Goal: Task Accomplishment & Management: Use online tool/utility

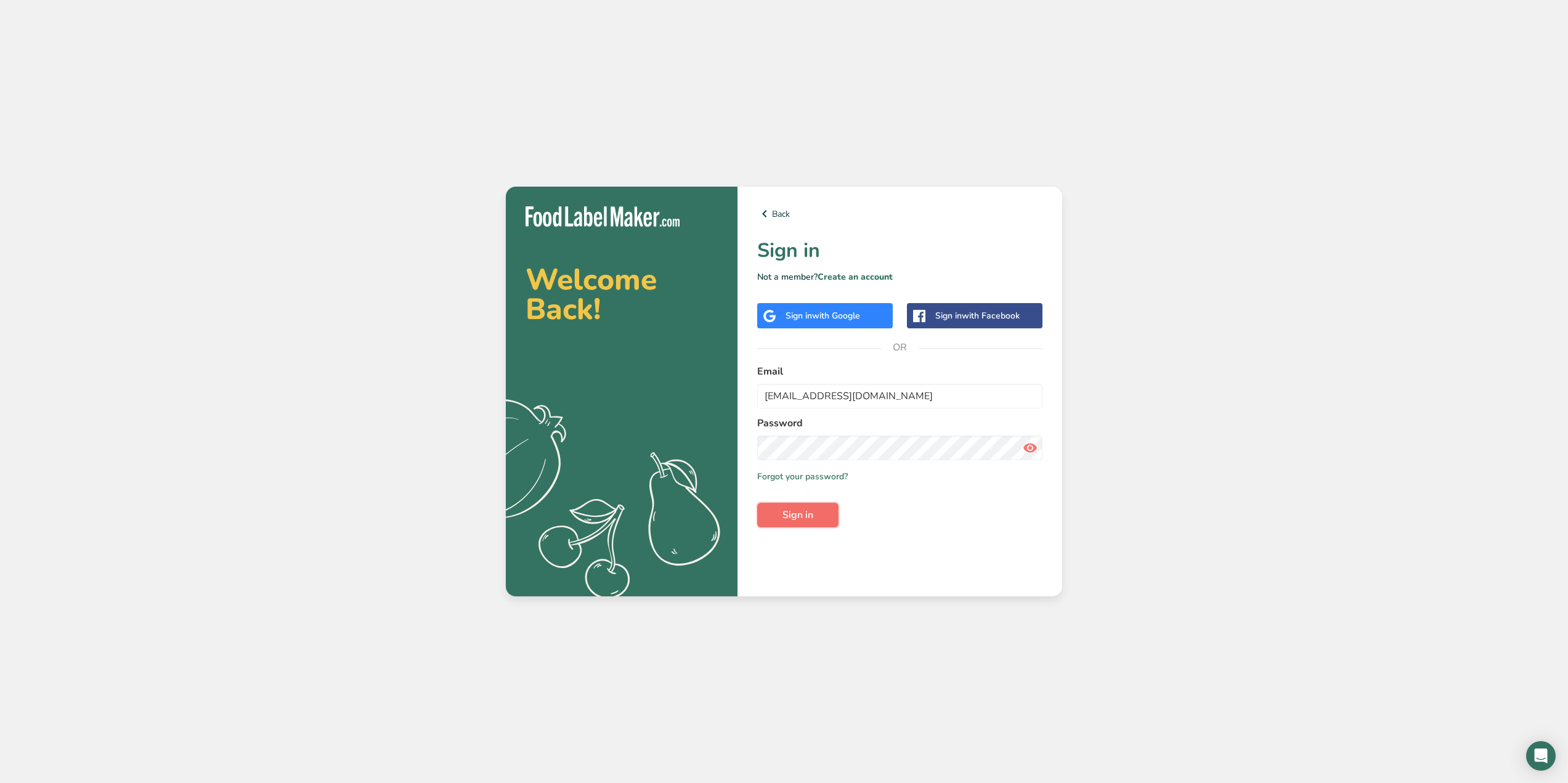
click at [804, 514] on span "Sign in" at bounding box center [798, 515] width 31 height 15
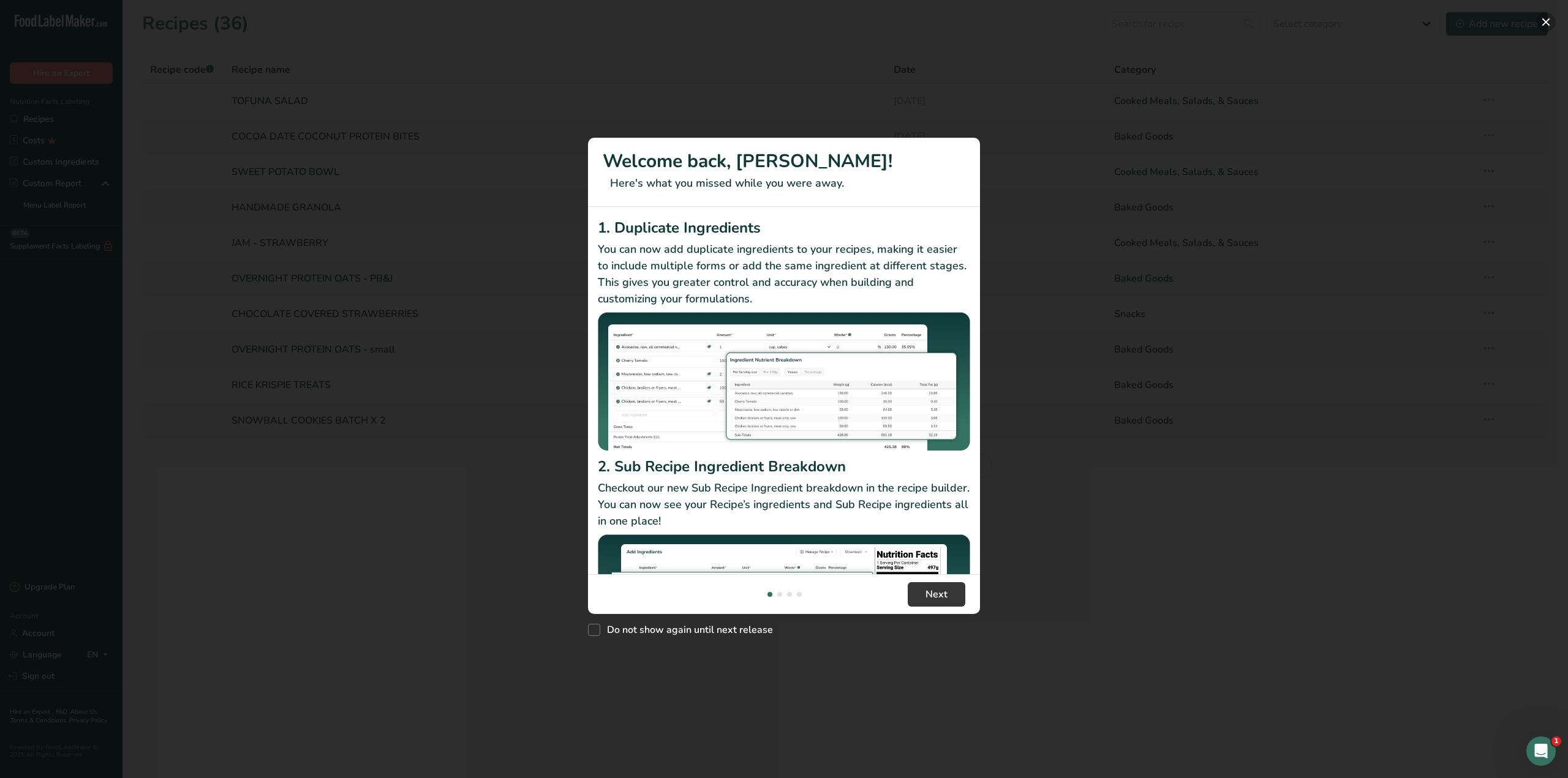
click at [1545, 17] on button "New Features" at bounding box center [1546, 22] width 20 height 20
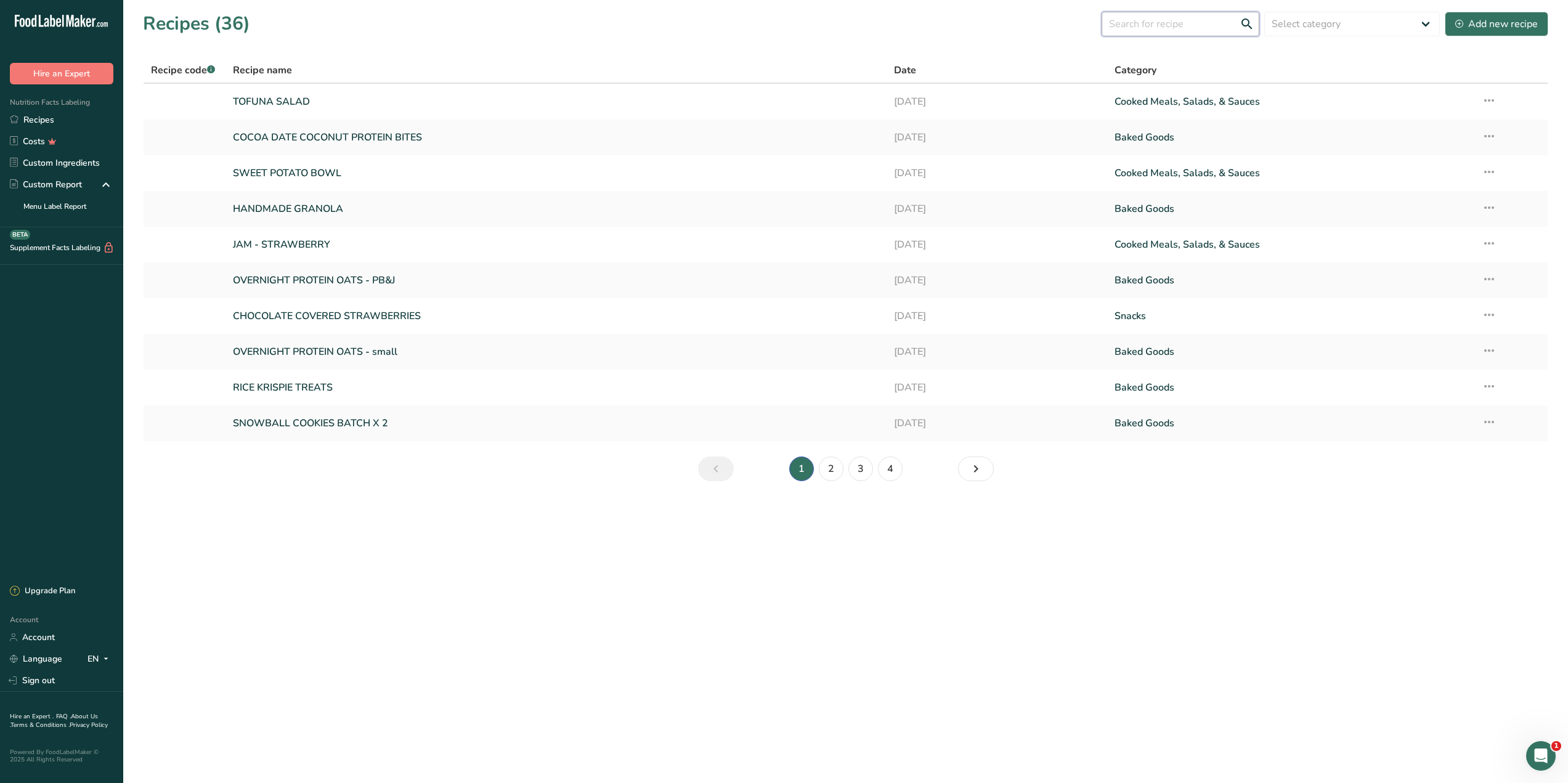
click at [1191, 23] on input "text" at bounding box center [1180, 24] width 158 height 25
type input "SNOW"
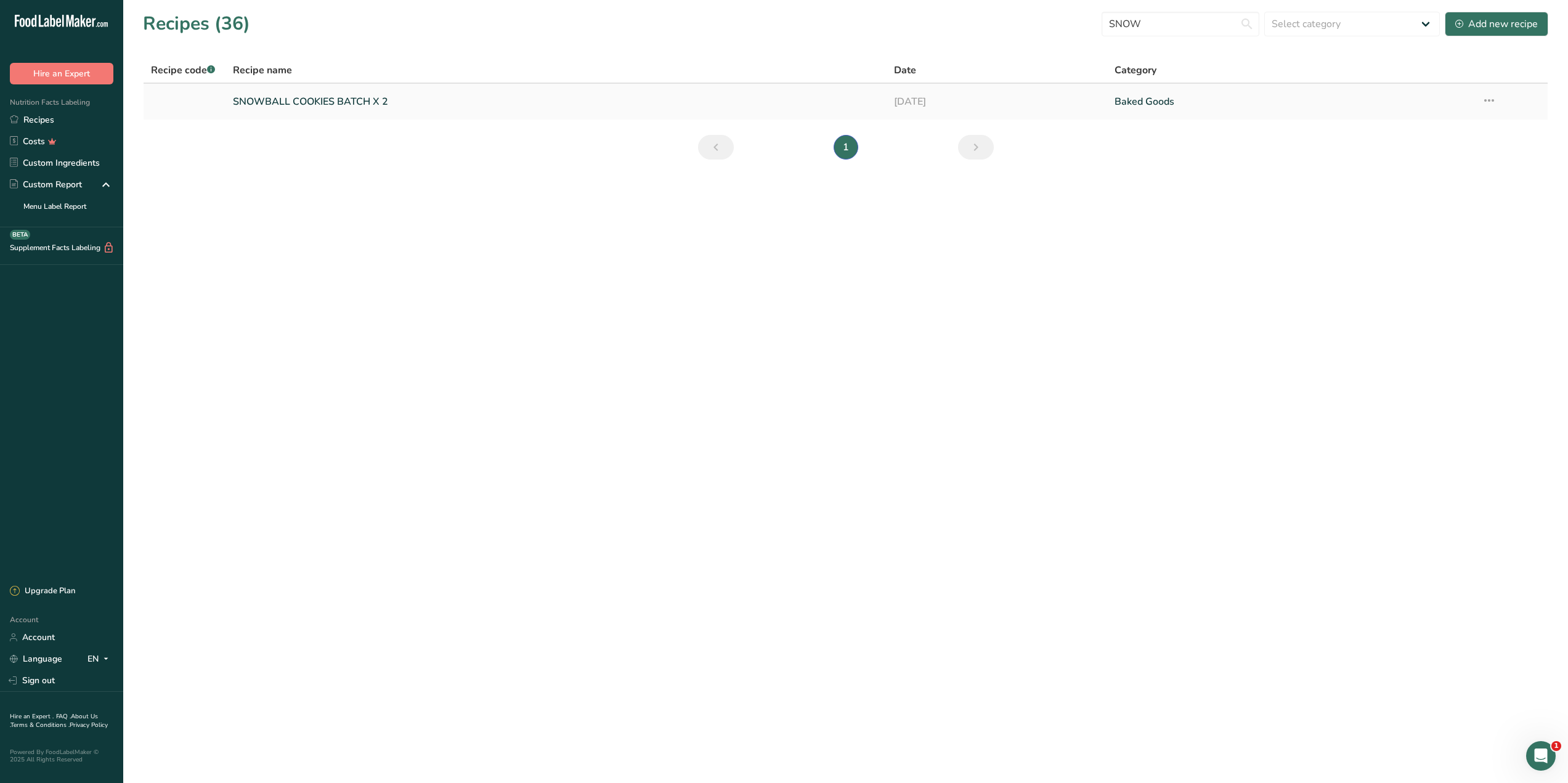
click at [334, 99] on link "SNOWBALL COOKIES BATCH X 2" at bounding box center [556, 101] width 646 height 26
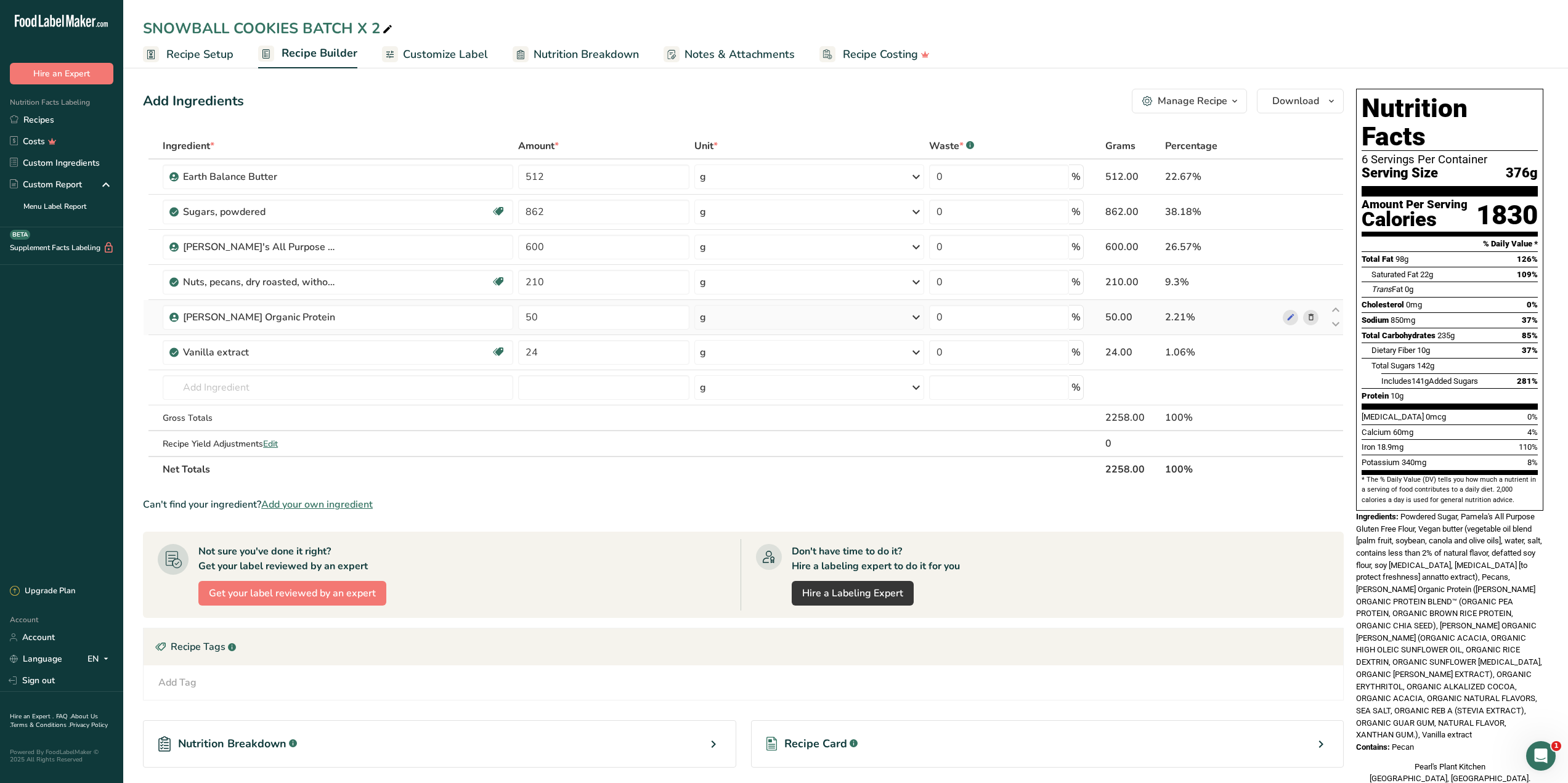
click at [1313, 320] on icon at bounding box center [1311, 318] width 9 height 12
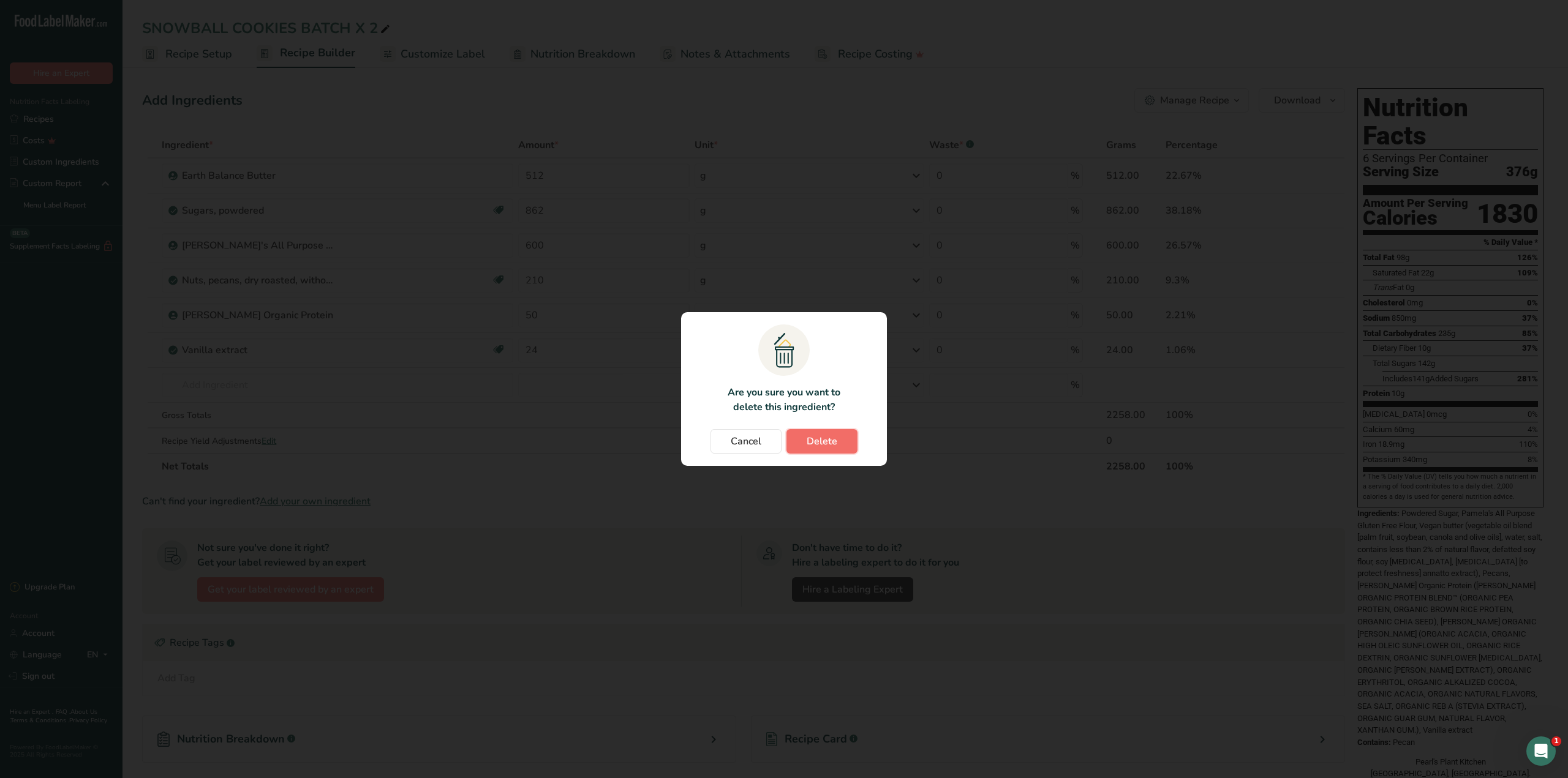
click at [823, 442] on span "Delete" at bounding box center [822, 441] width 31 height 15
type input "24"
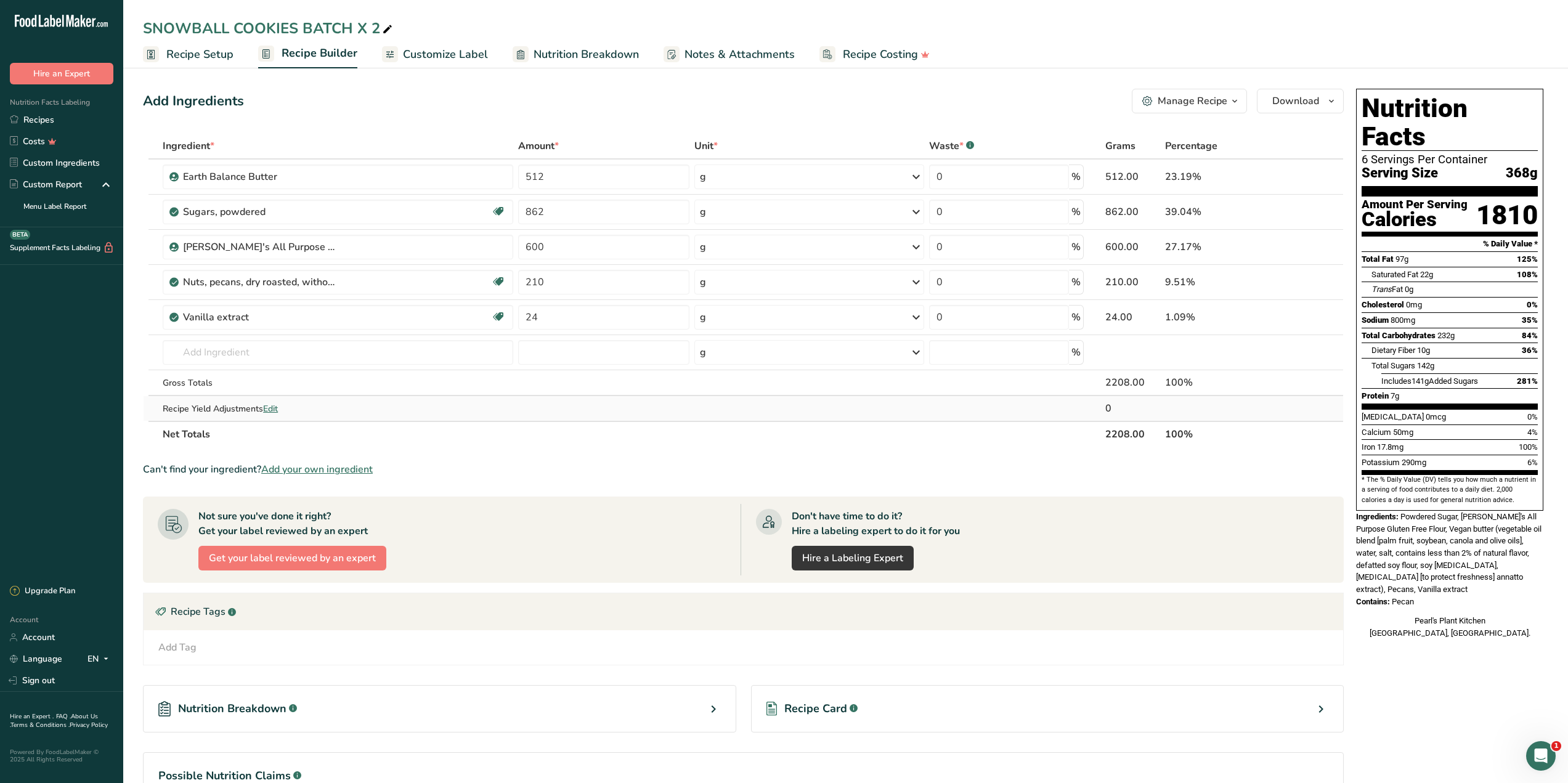
click at [271, 408] on span "Edit" at bounding box center [270, 408] width 15 height 12
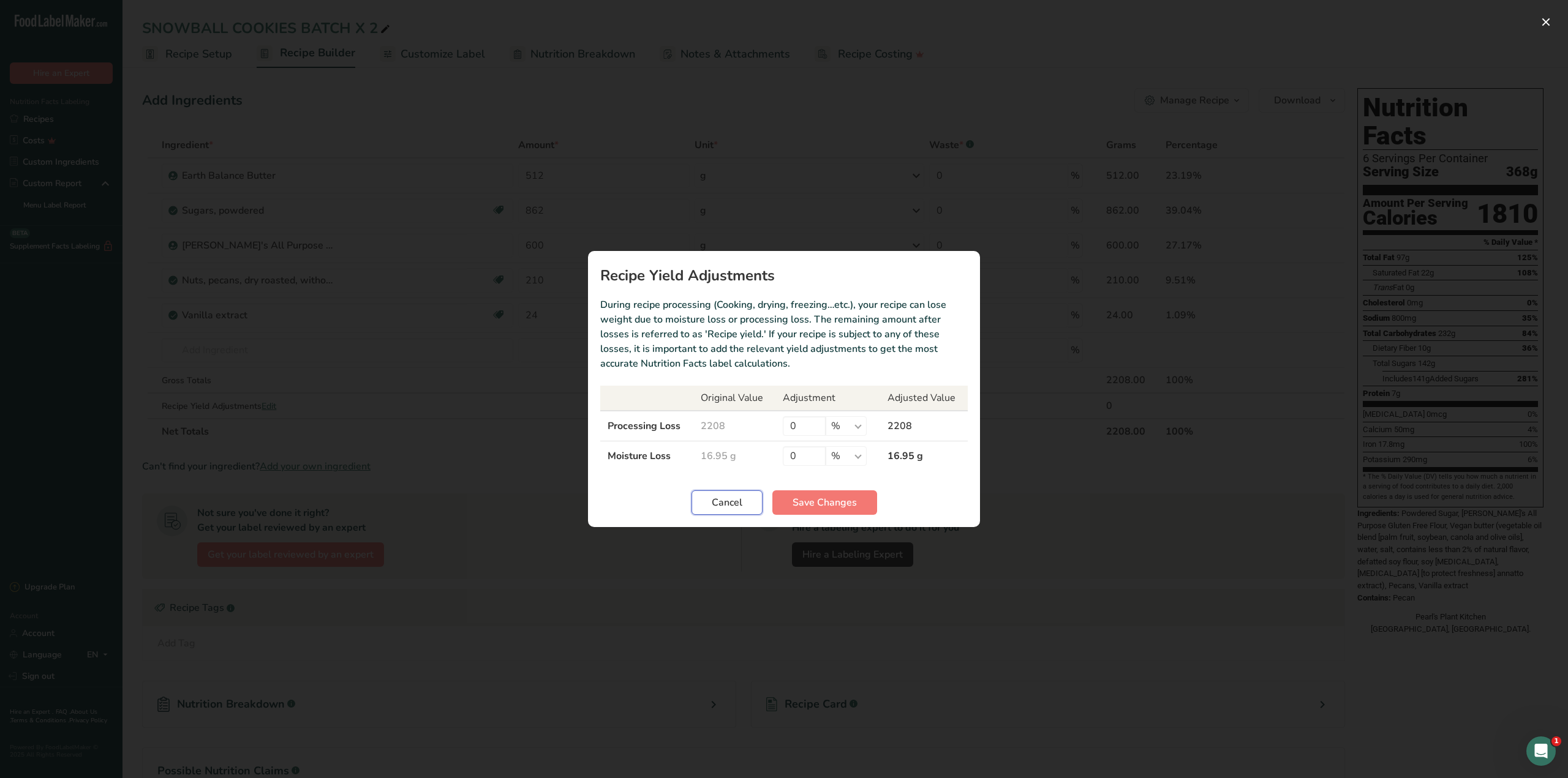
click at [737, 501] on span "Cancel" at bounding box center [727, 502] width 31 height 15
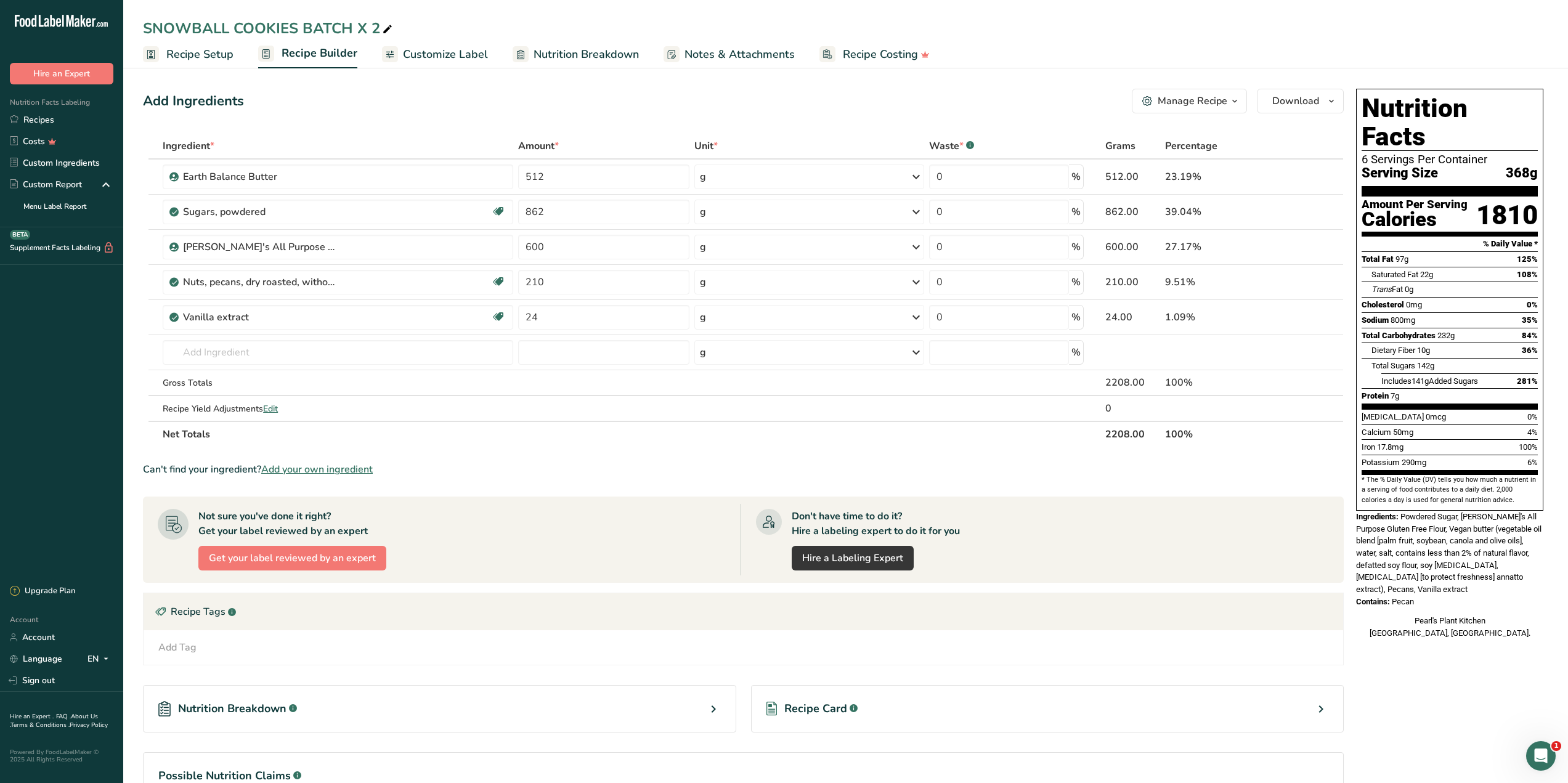
click at [159, 58] on link "Recipe Setup" at bounding box center [187, 54] width 90 height 28
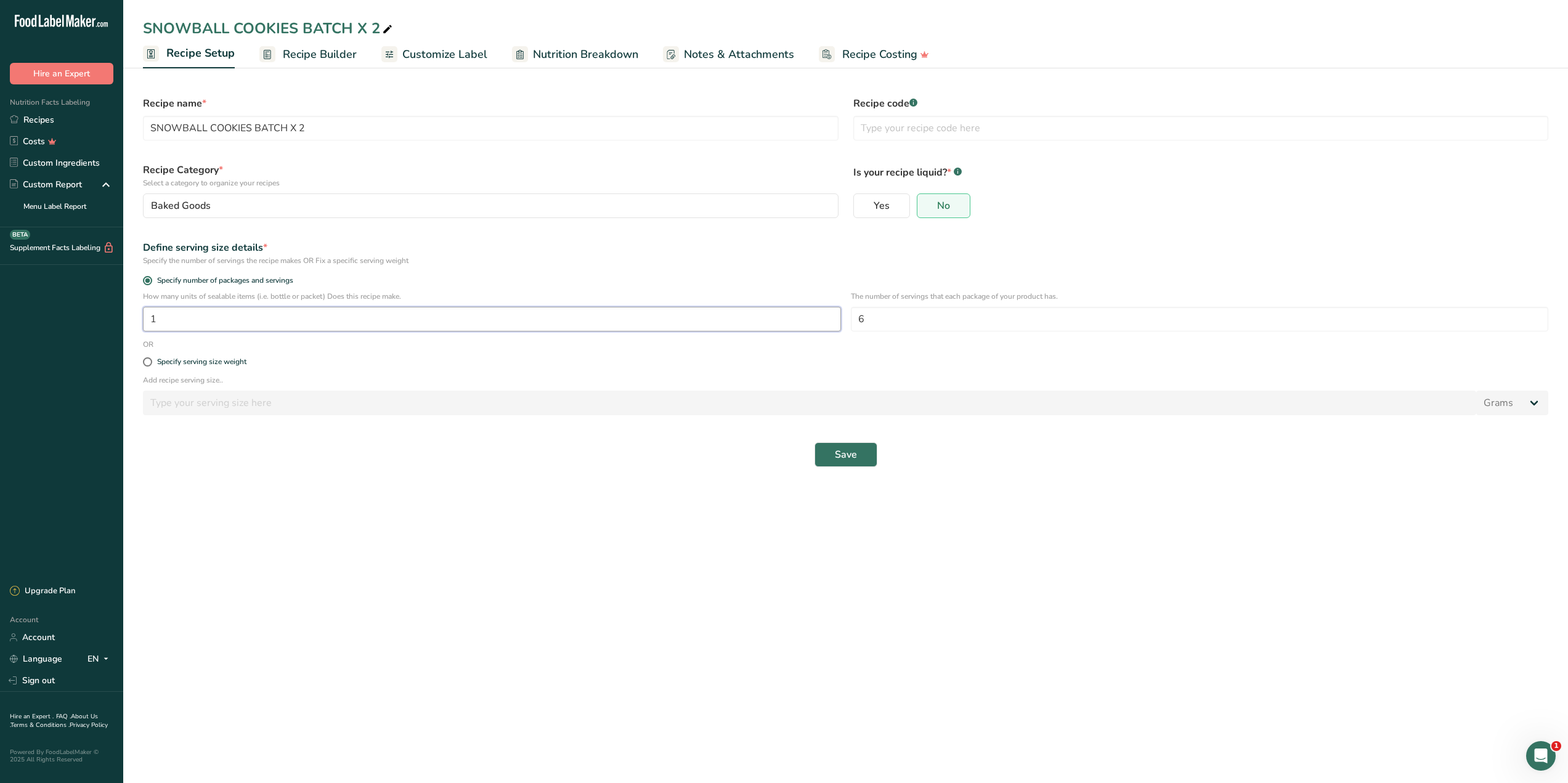
drag, startPoint x: 168, startPoint y: 313, endPoint x: 124, endPoint y: 322, distance: 44.9
click at [124, 322] on section "Recipe name * SNOWBALL COOKIES BATCH X 2 Recipe code .a-a{fill:#347362;}.b-a{fi…" at bounding box center [845, 275] width 1445 height 422
type input "80"
type input "1"
click at [825, 461] on button "Save" at bounding box center [845, 455] width 62 height 25
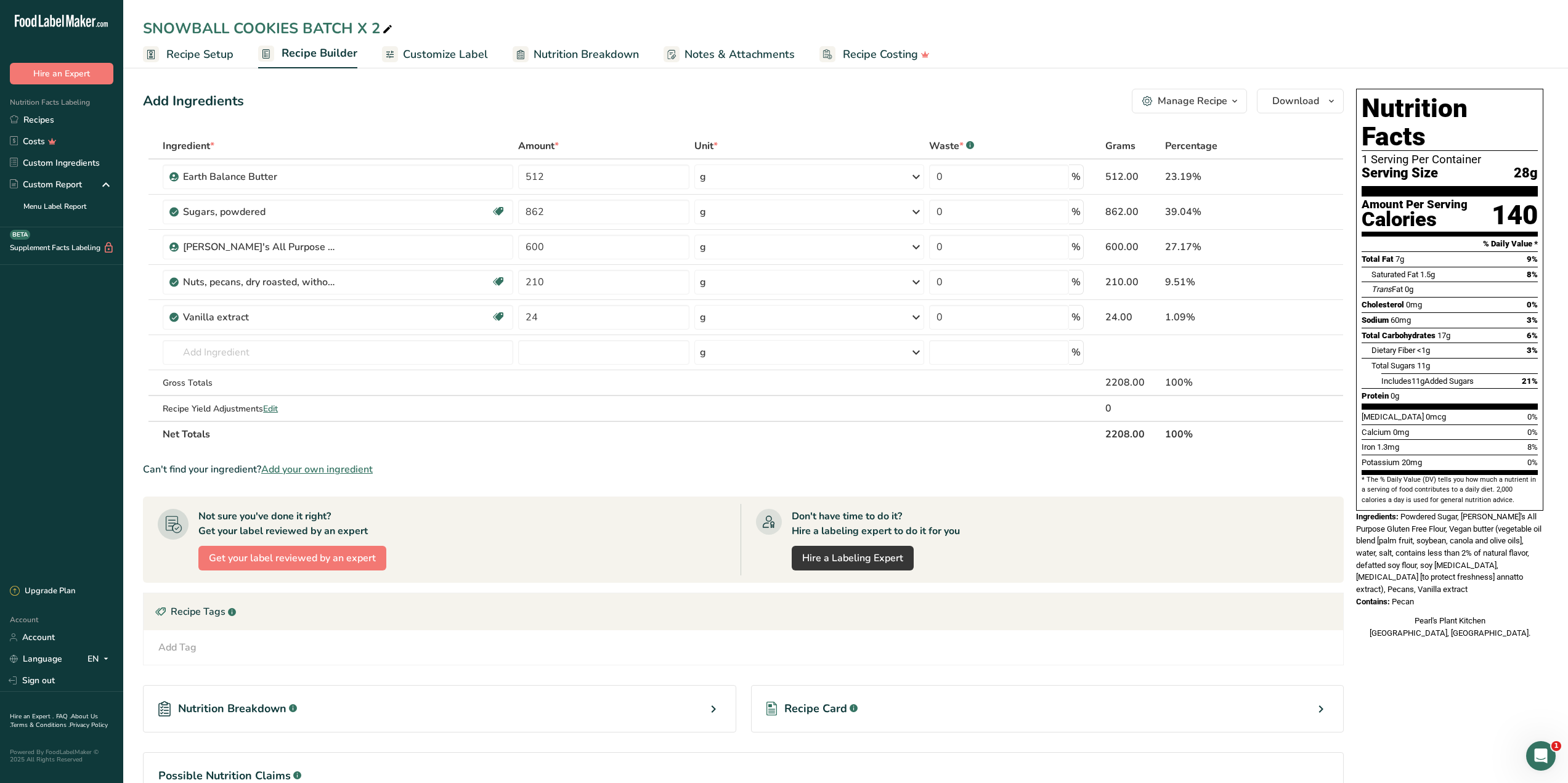
click at [217, 56] on span "Recipe Setup" at bounding box center [199, 54] width 67 height 17
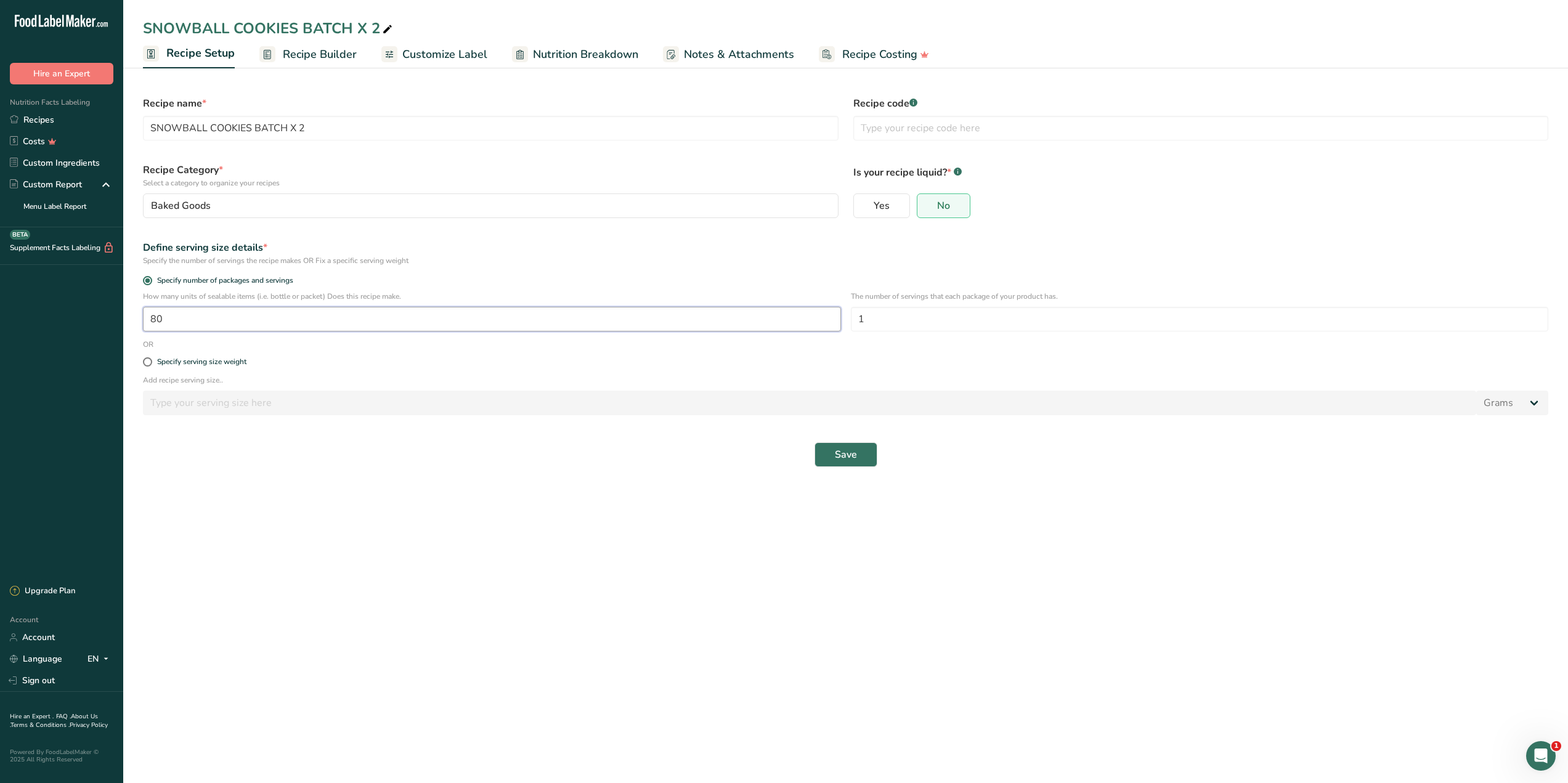
drag, startPoint x: 168, startPoint y: 321, endPoint x: 145, endPoint y: 321, distance: 23.0
click at [145, 321] on input "80" at bounding box center [492, 320] width 698 height 25
type input "6"
click at [178, 320] on input "6" at bounding box center [492, 320] width 698 height 25
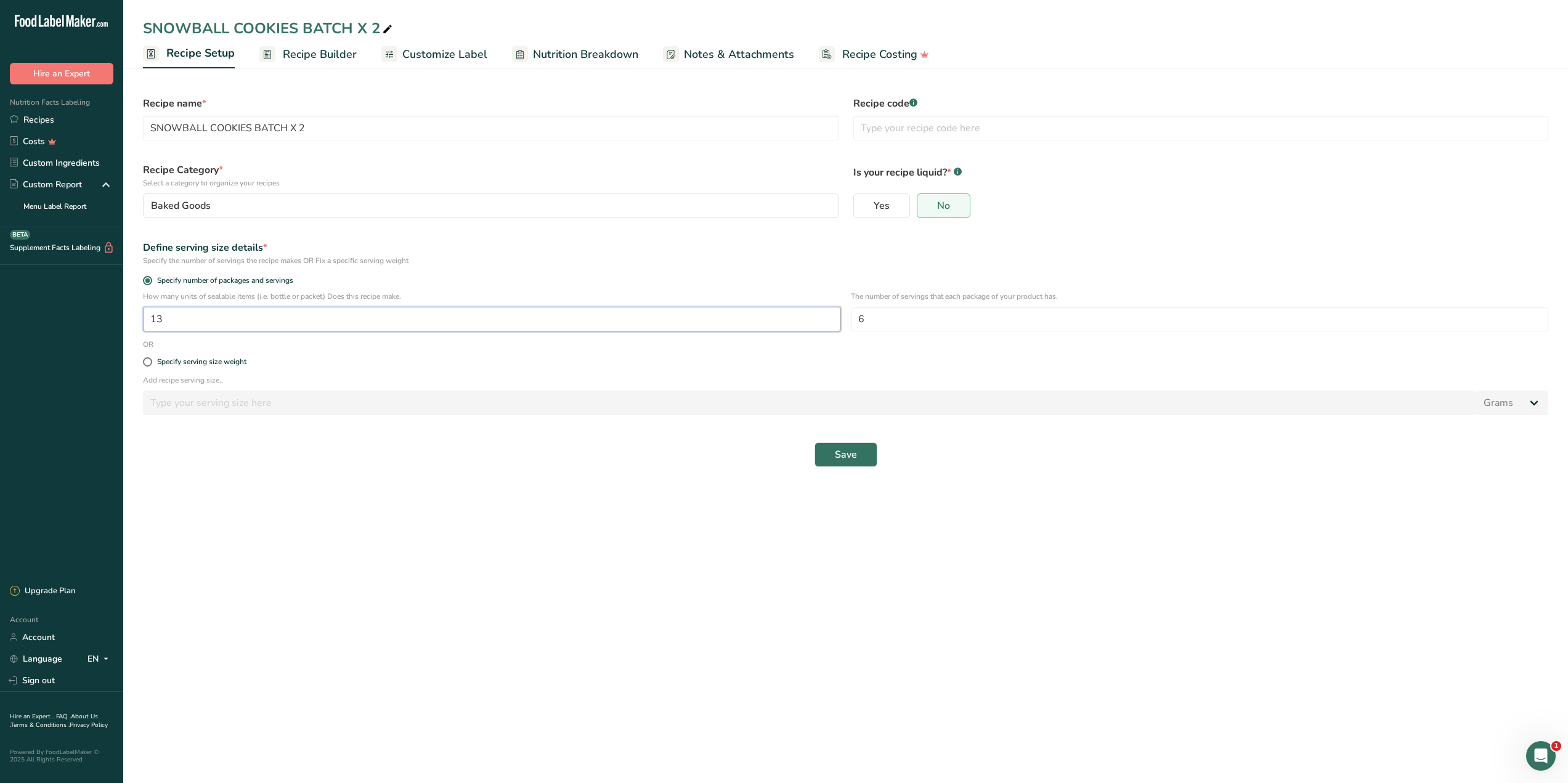
type input "13"
click at [846, 454] on span "Save" at bounding box center [845, 454] width 22 height 15
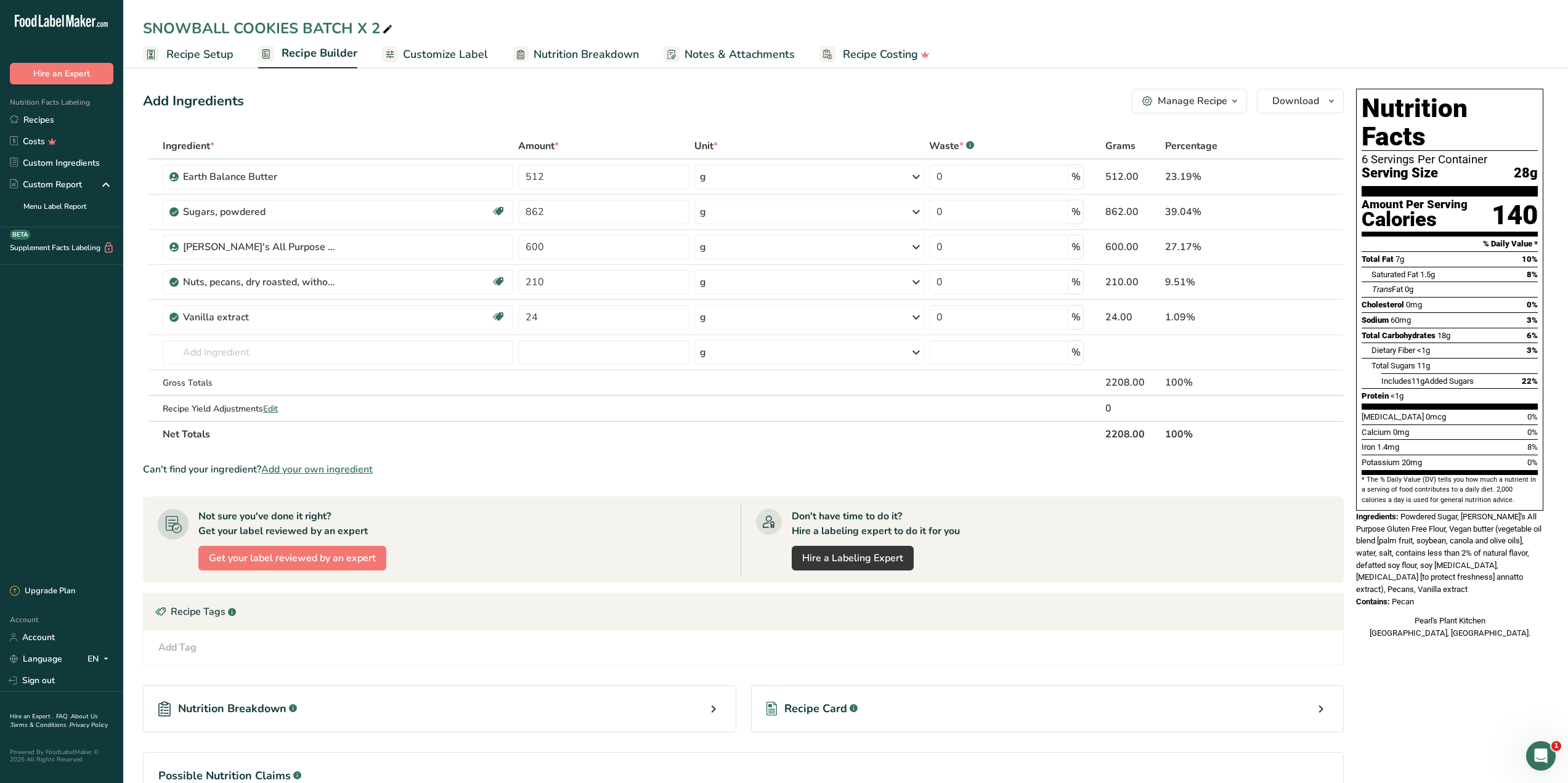
click at [206, 57] on span "Recipe Setup" at bounding box center [199, 54] width 67 height 17
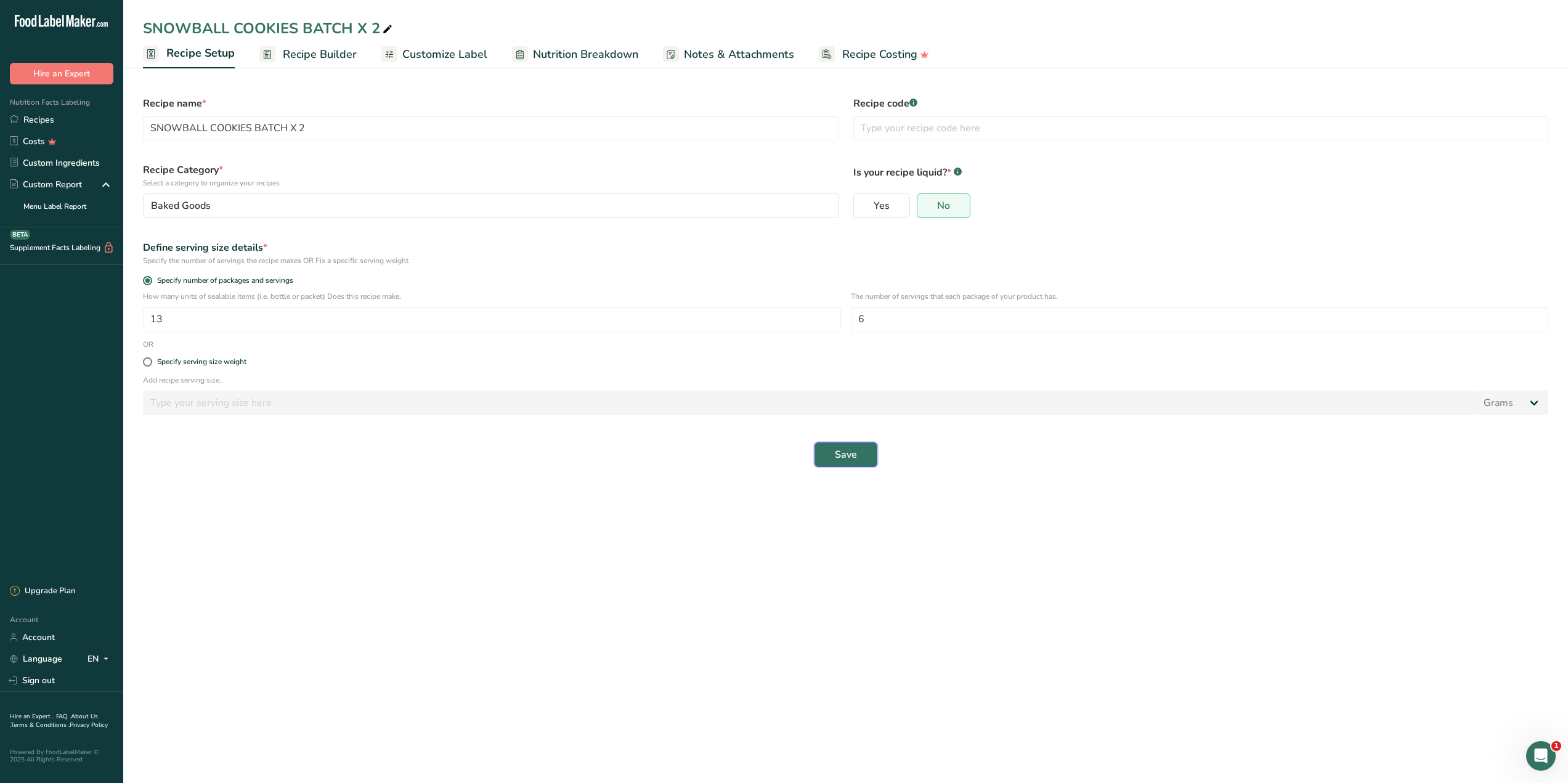
click at [854, 455] on span "Save" at bounding box center [845, 454] width 22 height 15
